Goal: Task Accomplishment & Management: Use online tool/utility

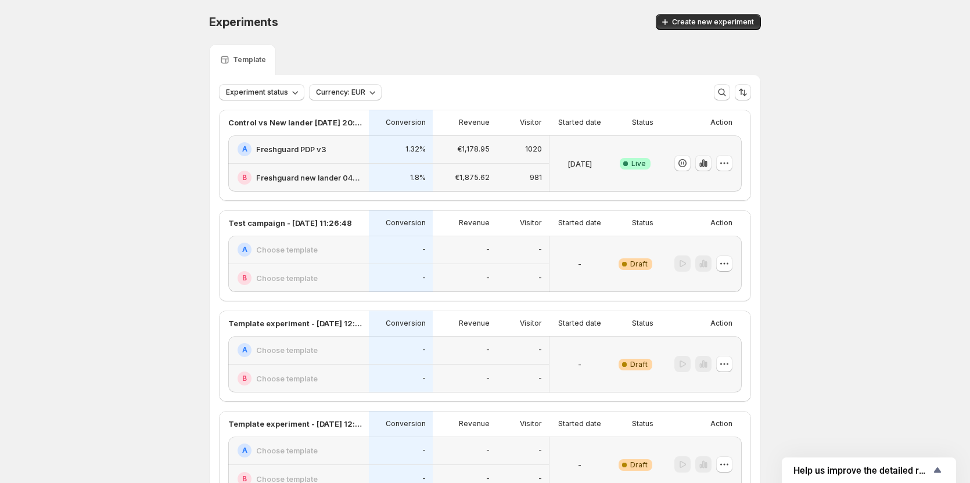
click at [704, 164] on icon "button" at bounding box center [703, 164] width 2 height 8
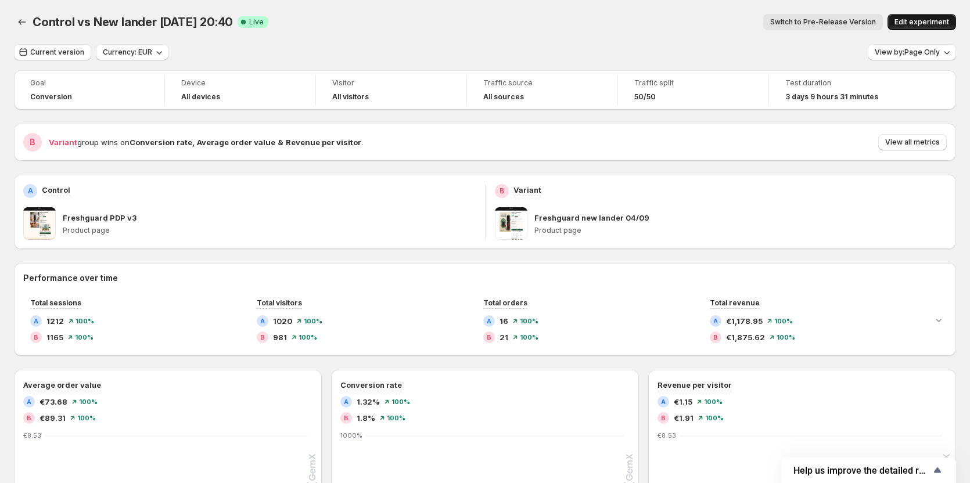
click at [916, 22] on span "Edit experiment" at bounding box center [921, 21] width 55 height 9
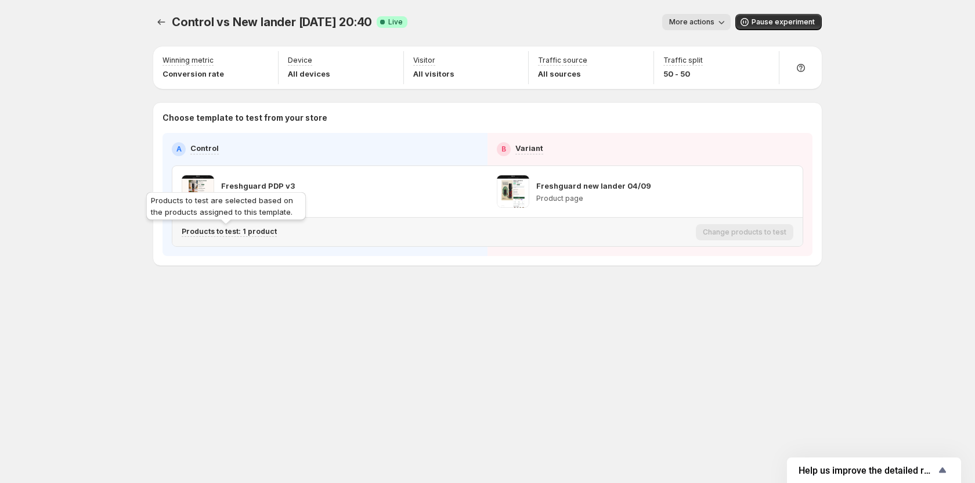
click at [260, 232] on p "Products to test: 1 product" at bounding box center [229, 231] width 95 height 9
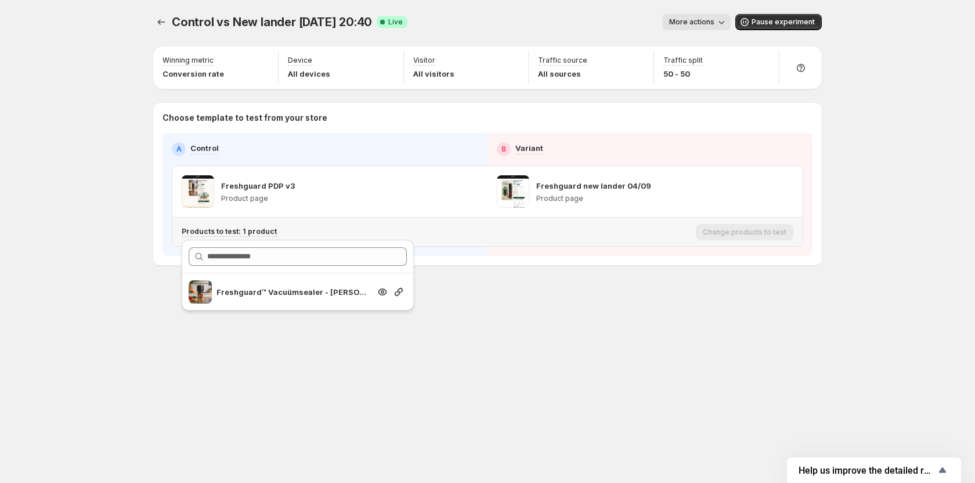
click at [341, 292] on p "Freshguard™ Vacuümsealer - Houd je eten langer vers!" at bounding box center [293, 292] width 153 height 12
click at [53, 206] on div "Control vs New lander 04/09 20:40. This page is ready Control vs New lander 04/…" at bounding box center [487, 241] width 975 height 483
